Goal: Task Accomplishment & Management: Complete application form

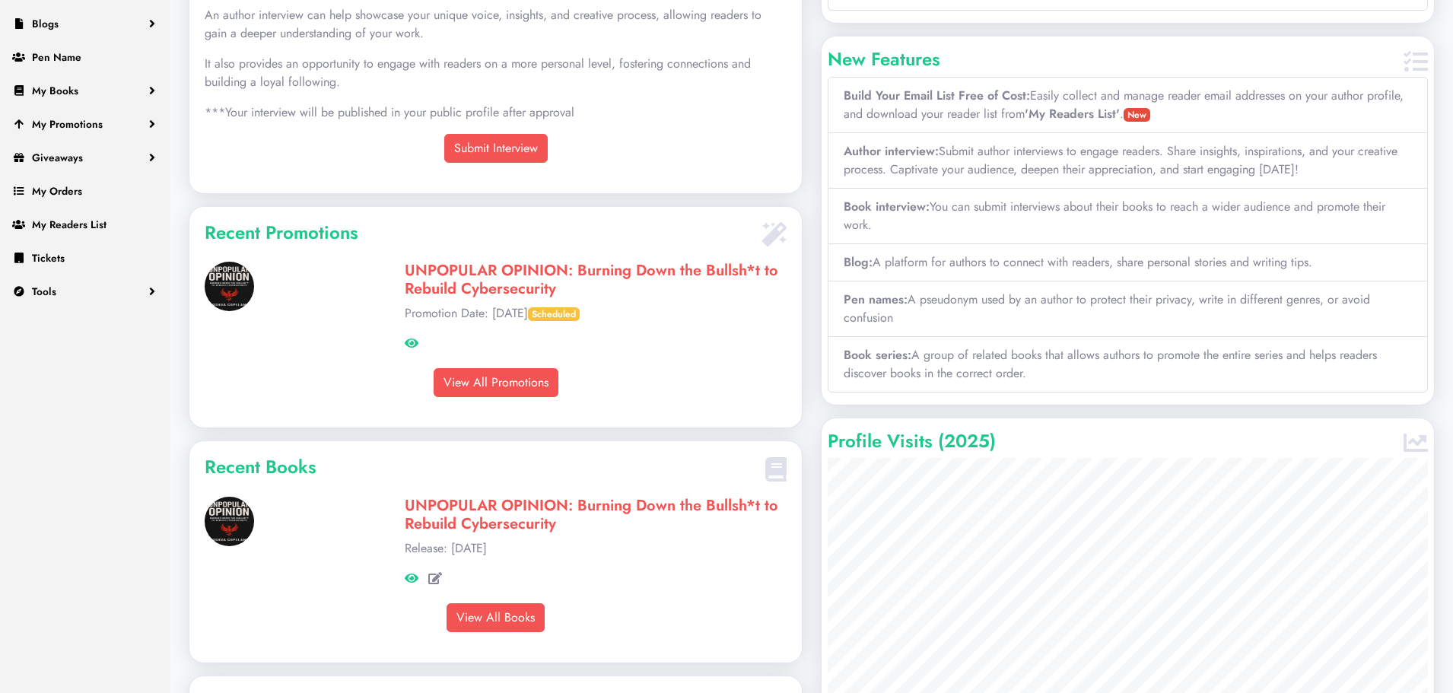
scroll to position [250, 0]
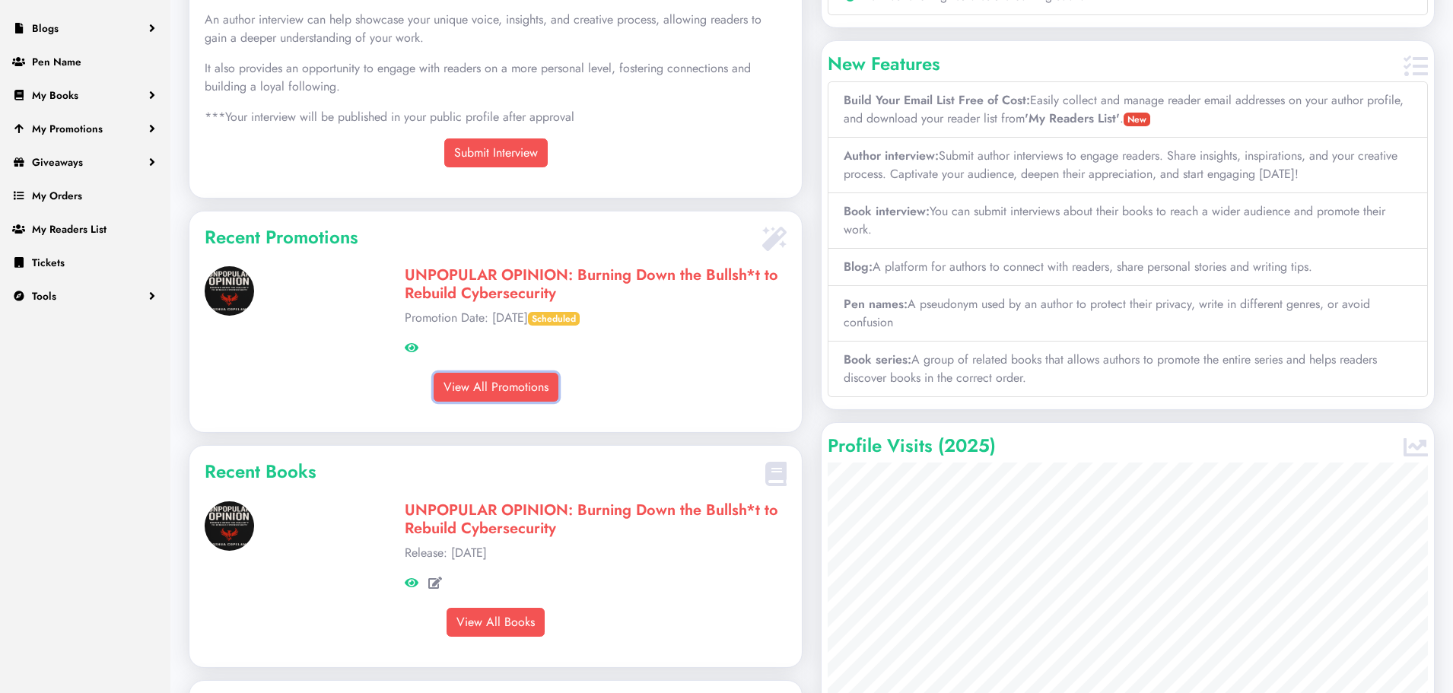
click at [514, 386] on link "View All Promotions" at bounding box center [496, 387] width 125 height 29
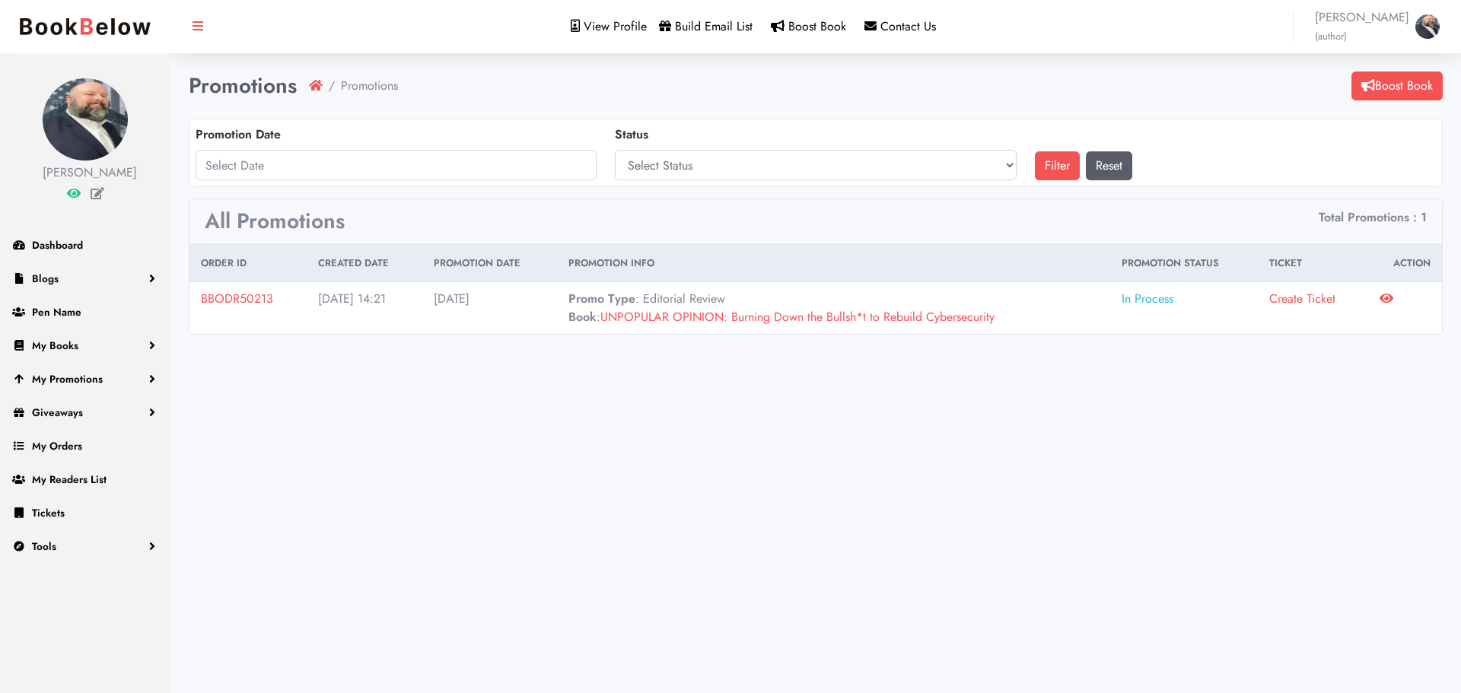
click at [1385, 297] on icon at bounding box center [1386, 298] width 14 height 12
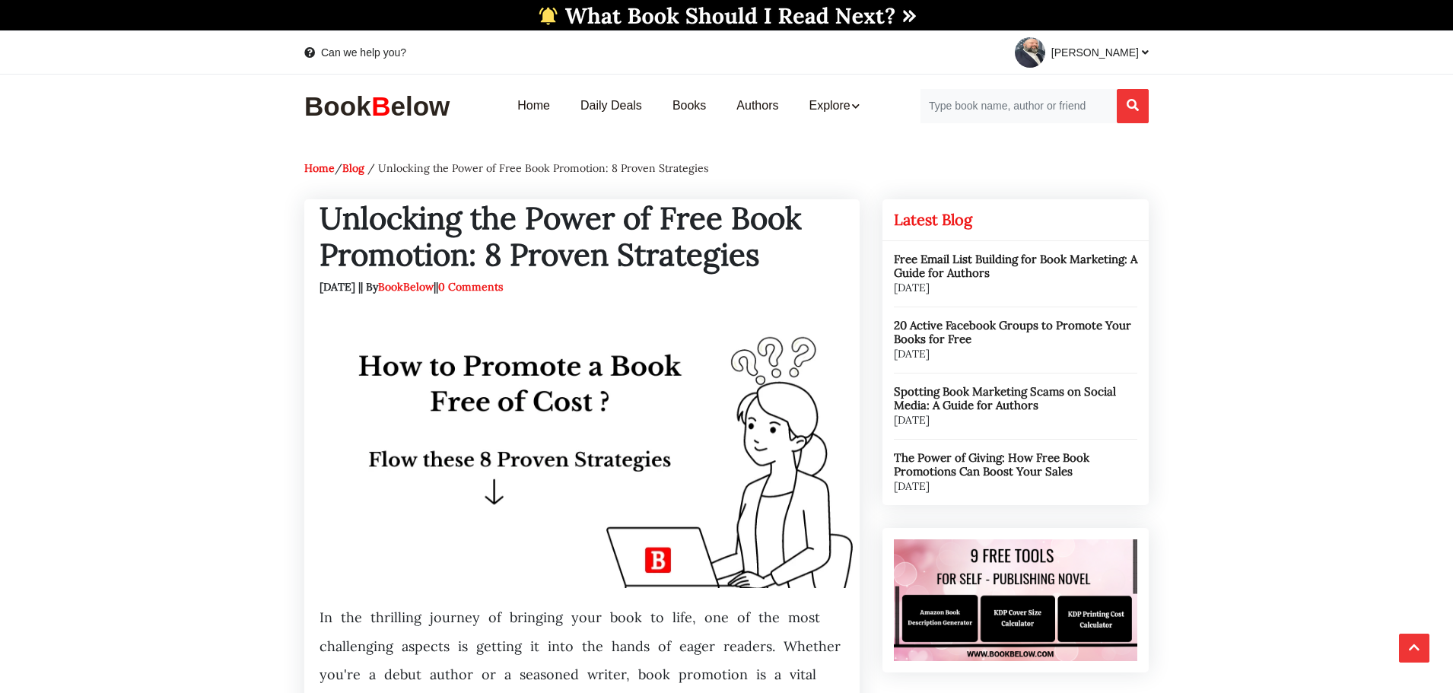
scroll to position [4185, 0]
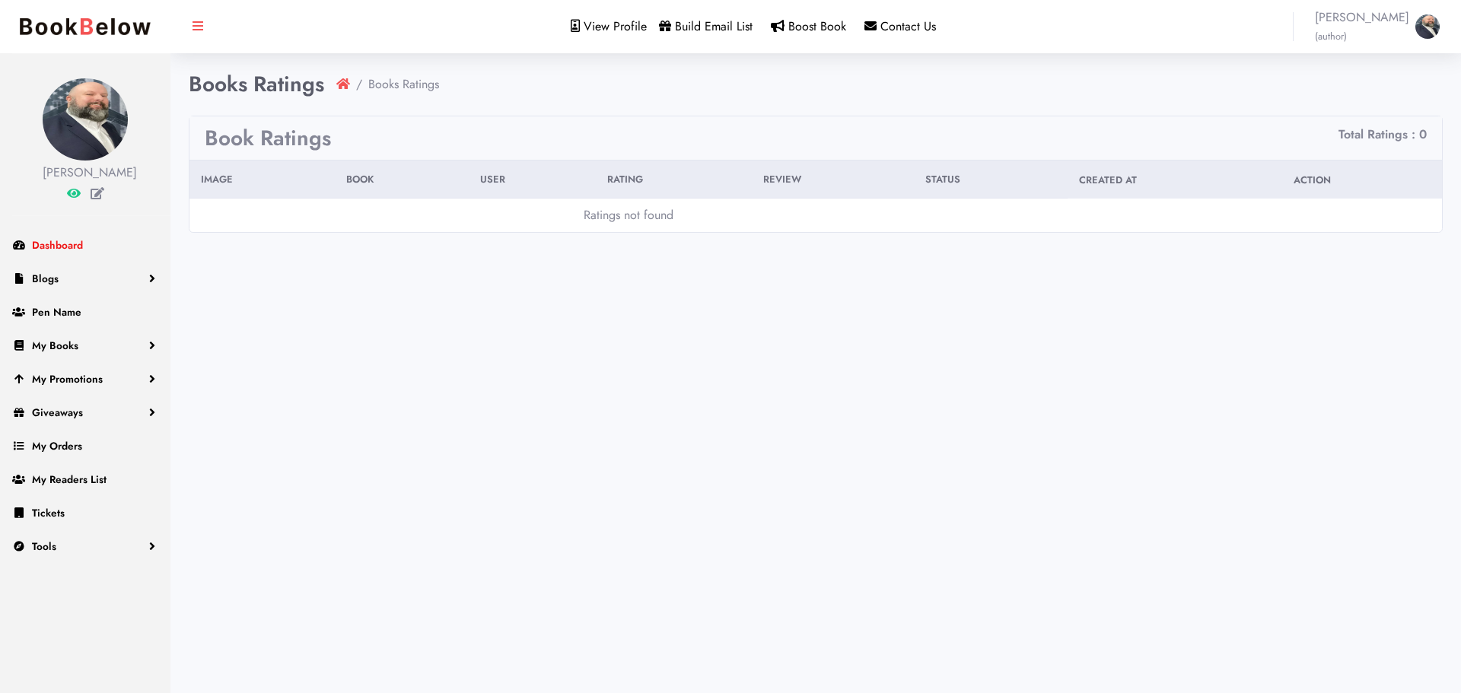
click at [68, 253] on span "Dashboard" at bounding box center [57, 244] width 51 height 15
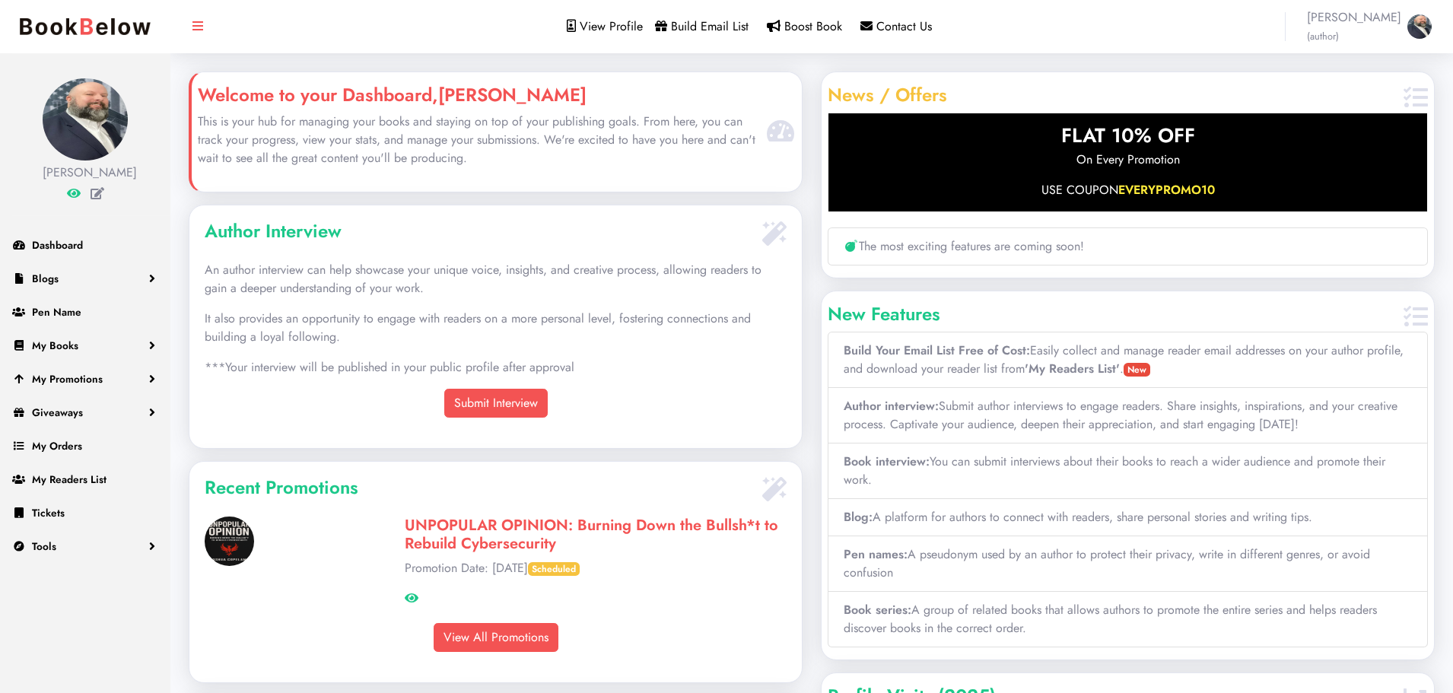
scroll to position [352, 612]
click at [501, 406] on link "Submit Interview" at bounding box center [495, 403] width 103 height 29
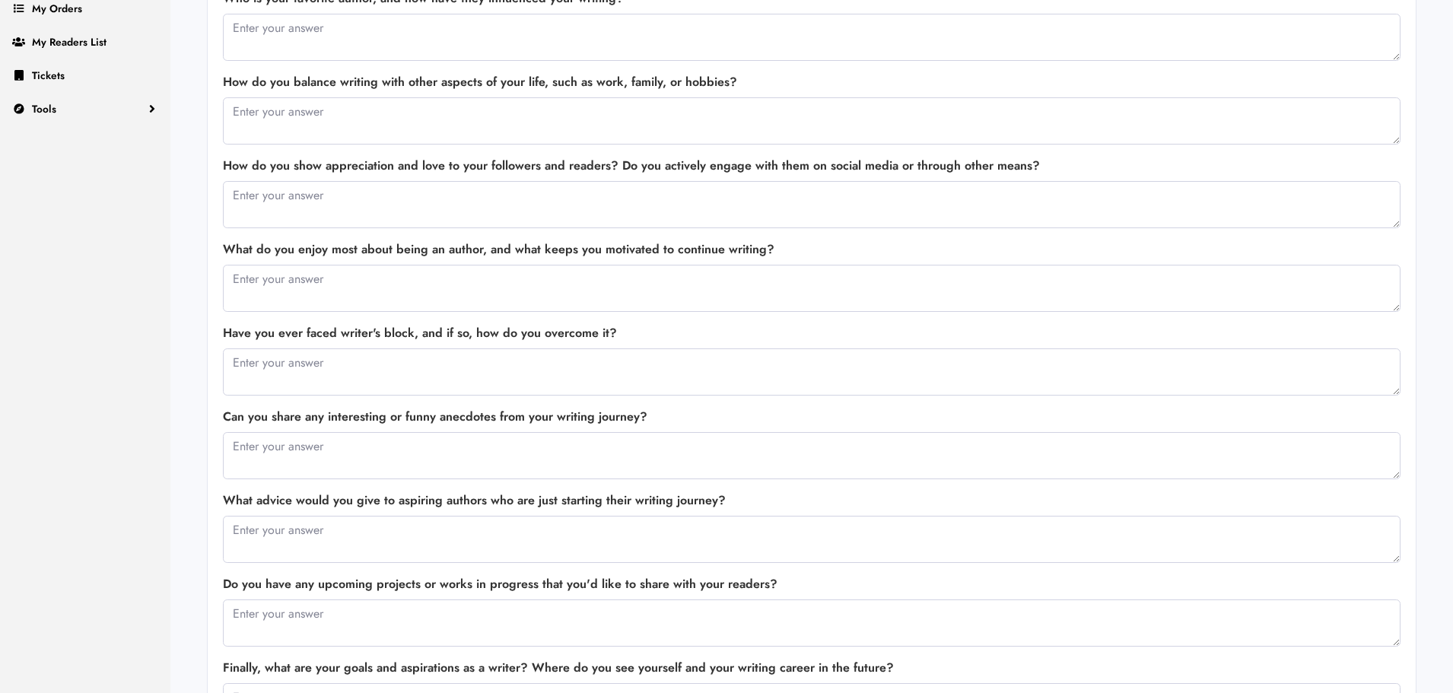
scroll to position [253, 0]
